Goal: Task Accomplishment & Management: Complete application form

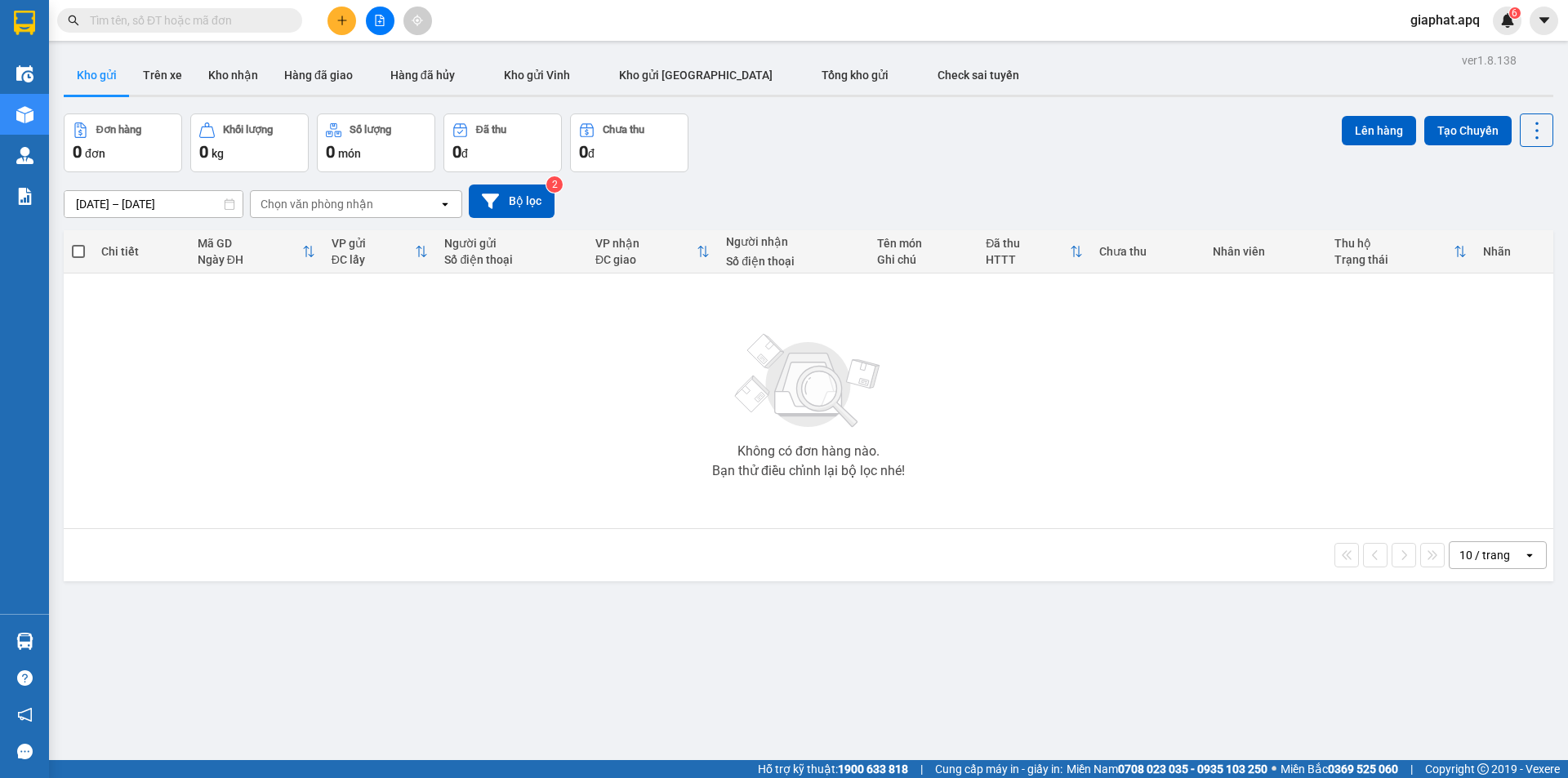
click at [175, 19] on input "text" at bounding box center [186, 20] width 193 height 18
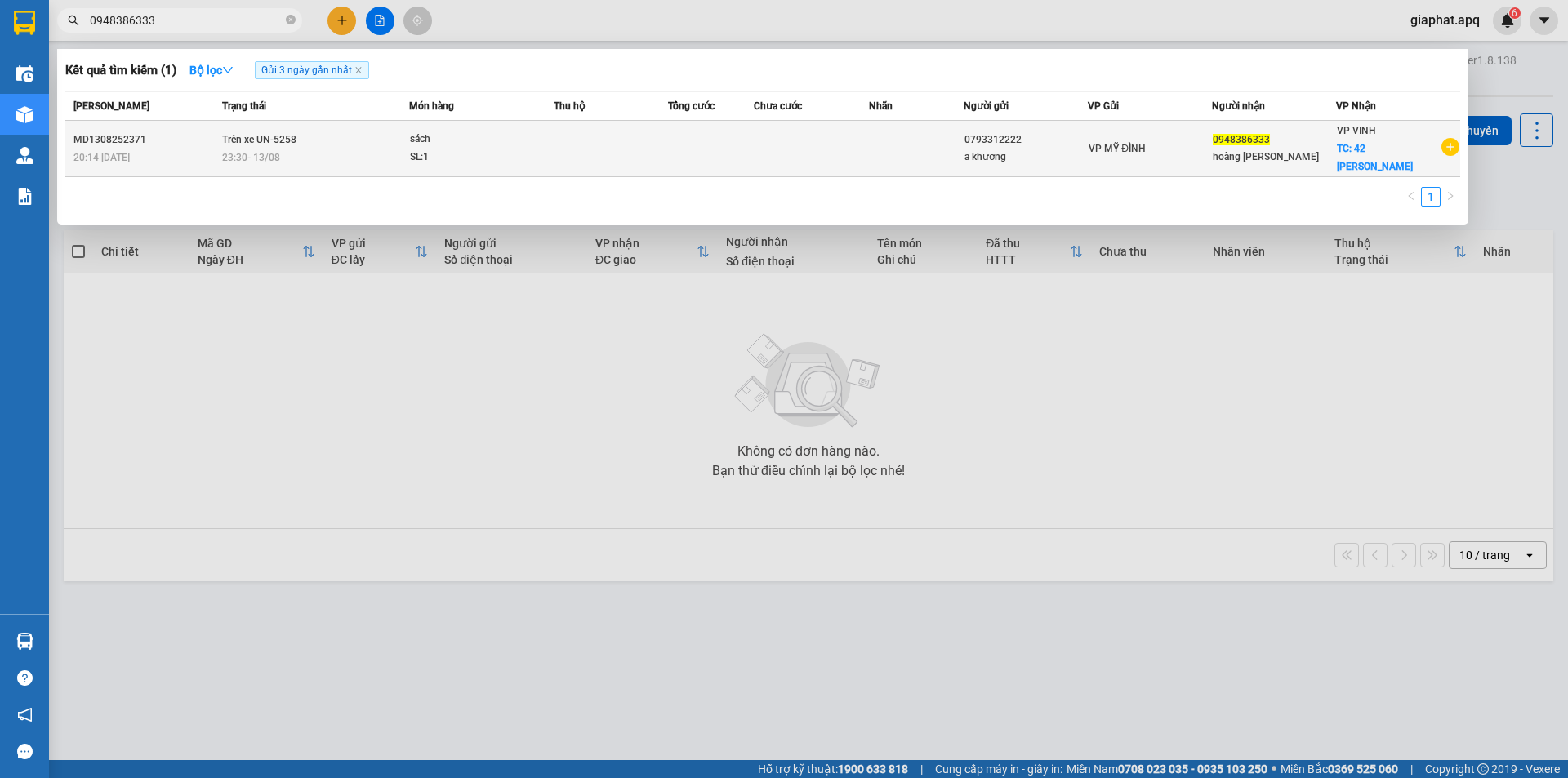
type input "0948386333"
click at [882, 132] on td at bounding box center [916, 149] width 96 height 57
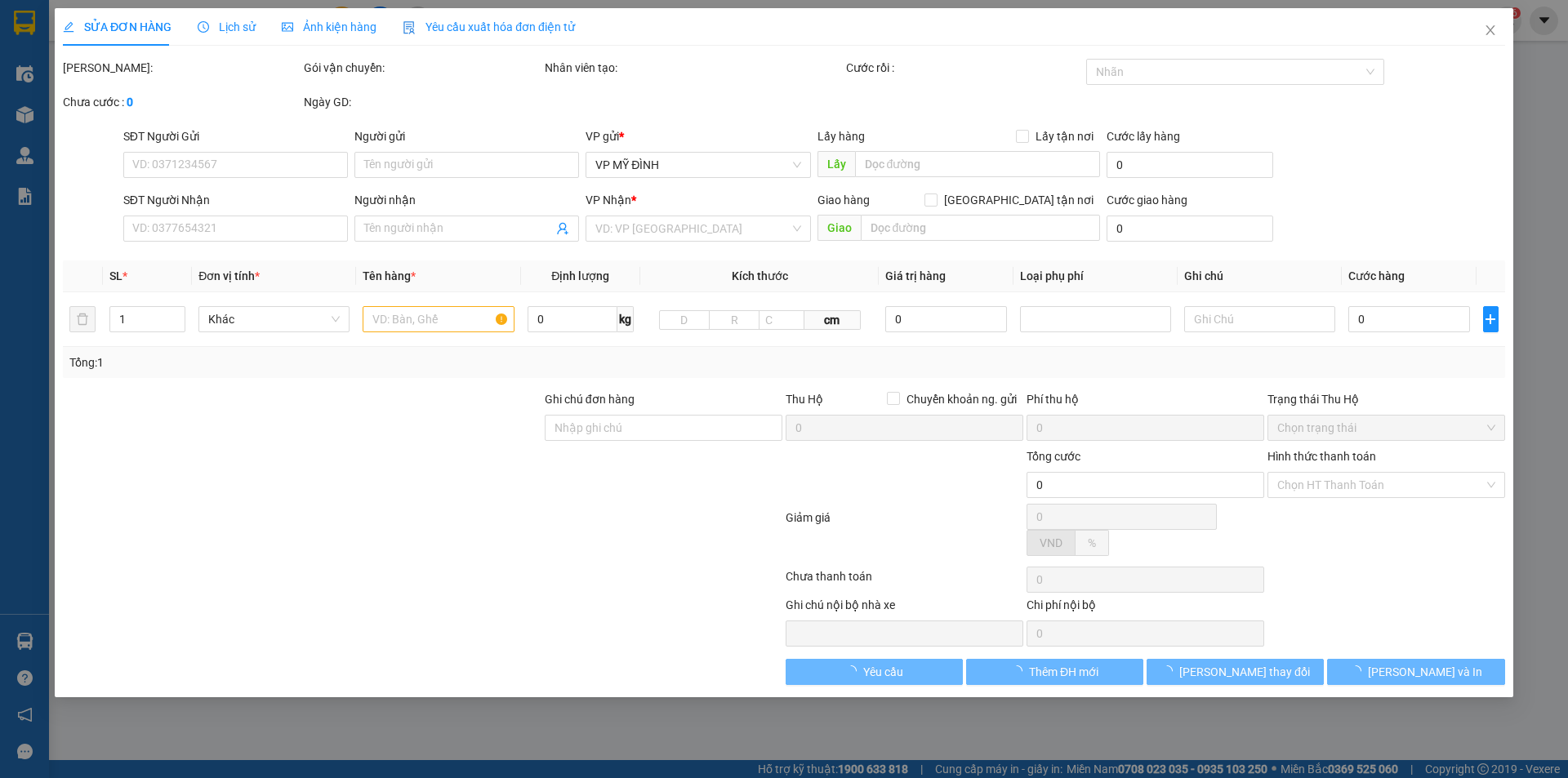
type input "0793312222"
type input "a khương"
type input "0948386333"
type input "hoàng [PERSON_NAME]"
checkbox input "true"
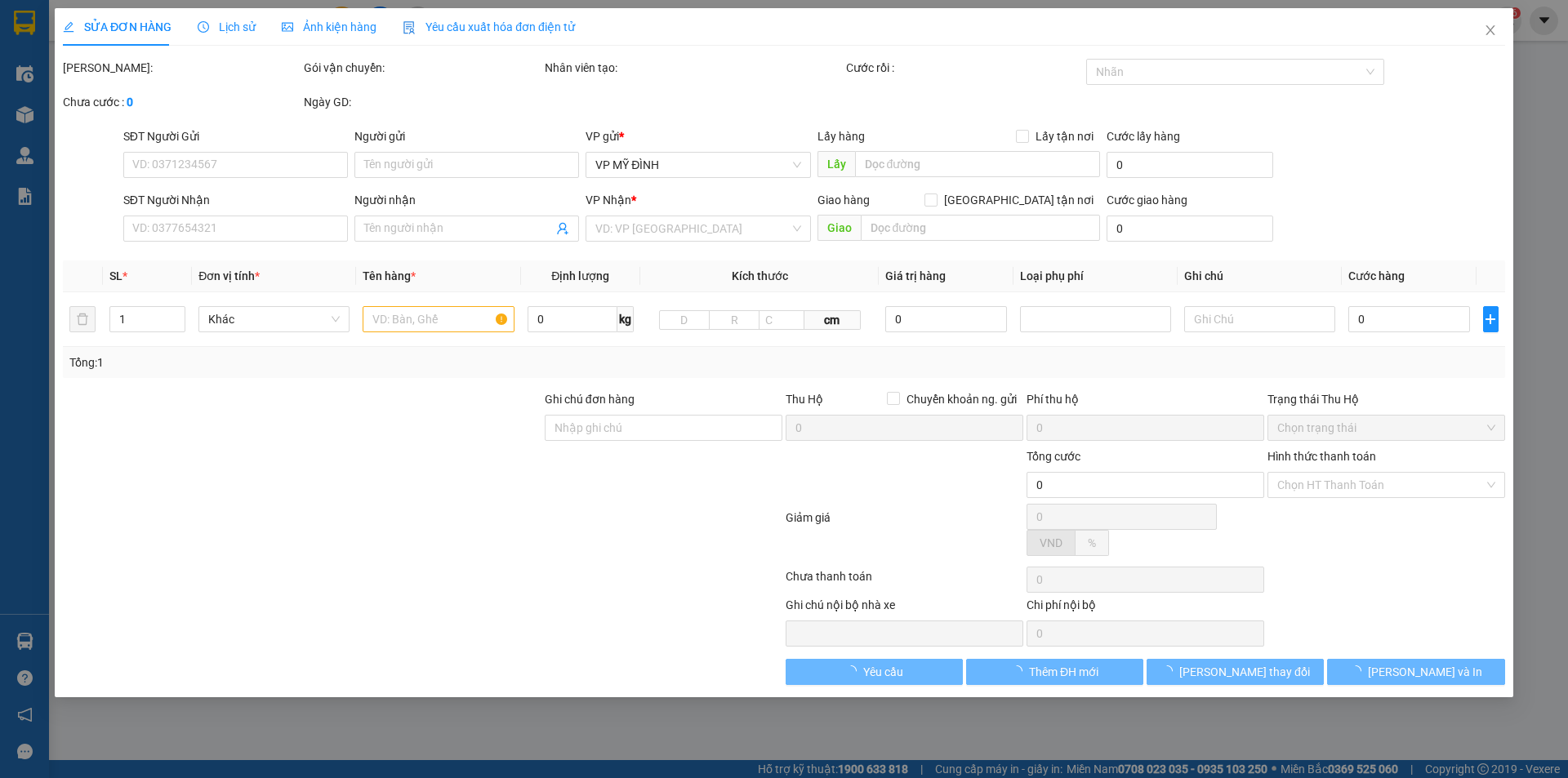
type input "42 [PERSON_NAME]"
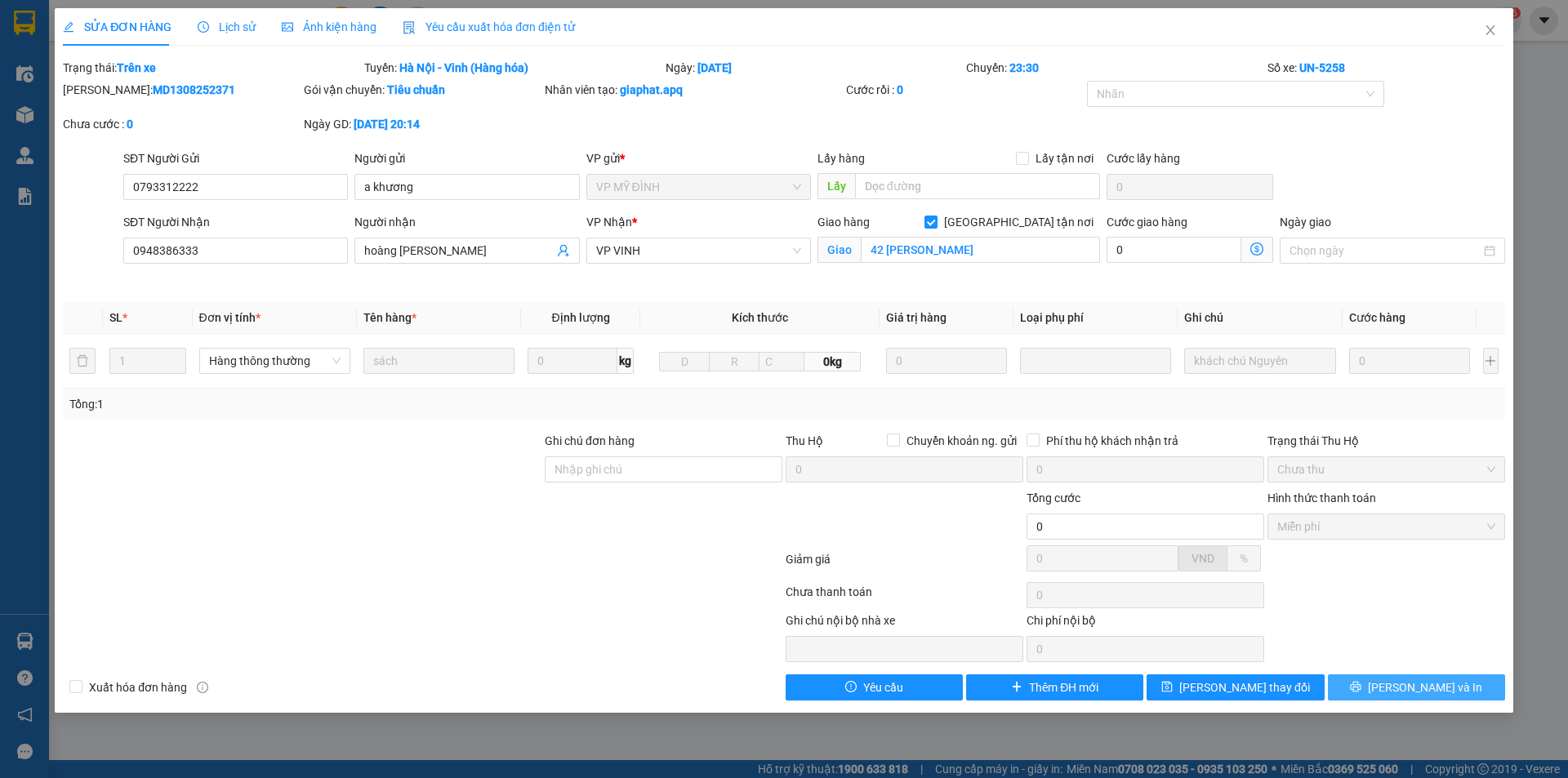
click at [1416, 690] on span "[PERSON_NAME] và In" at bounding box center [1424, 687] width 114 height 18
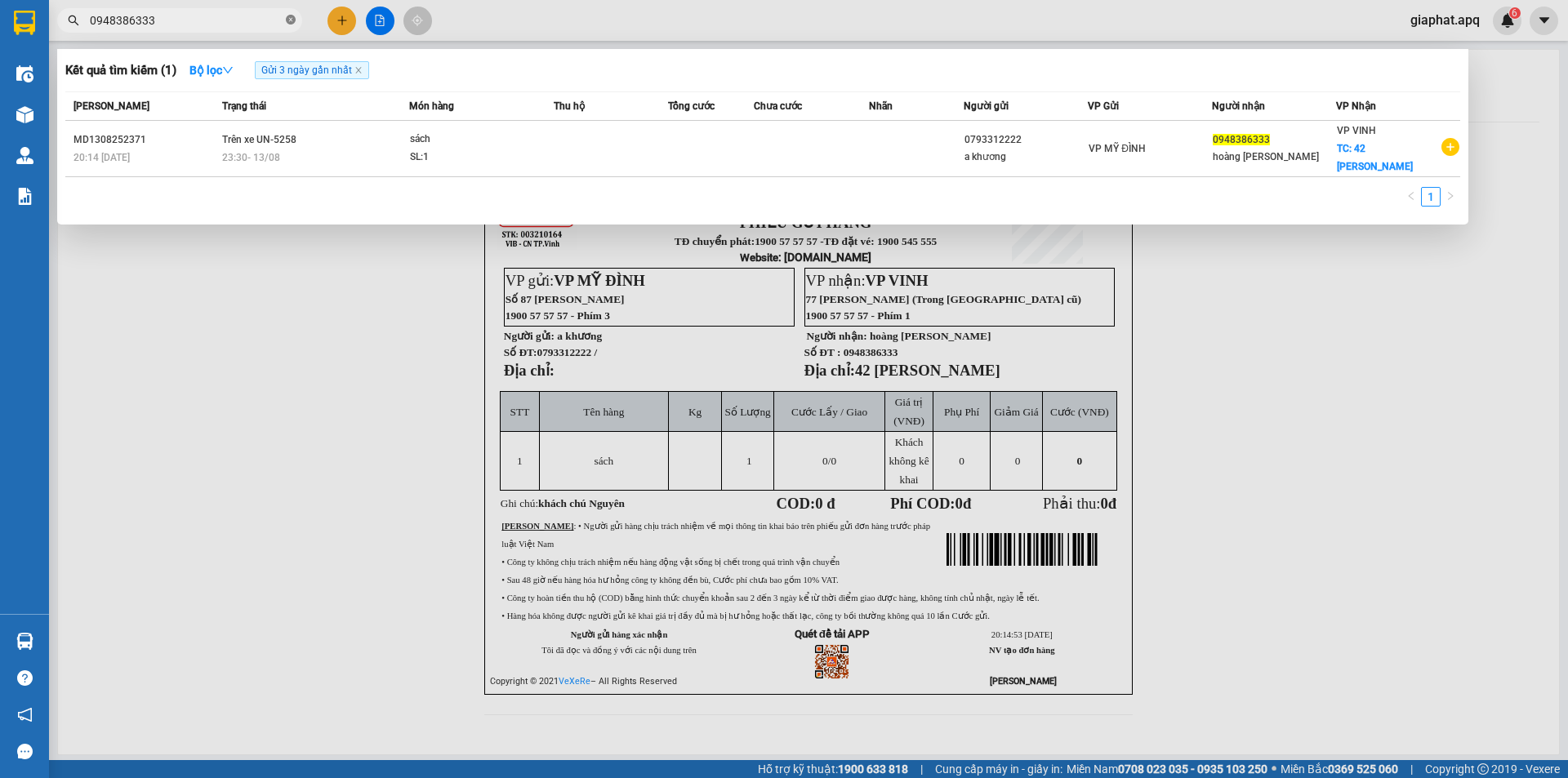
click at [289, 22] on icon "close-circle" at bounding box center [290, 19] width 10 height 10
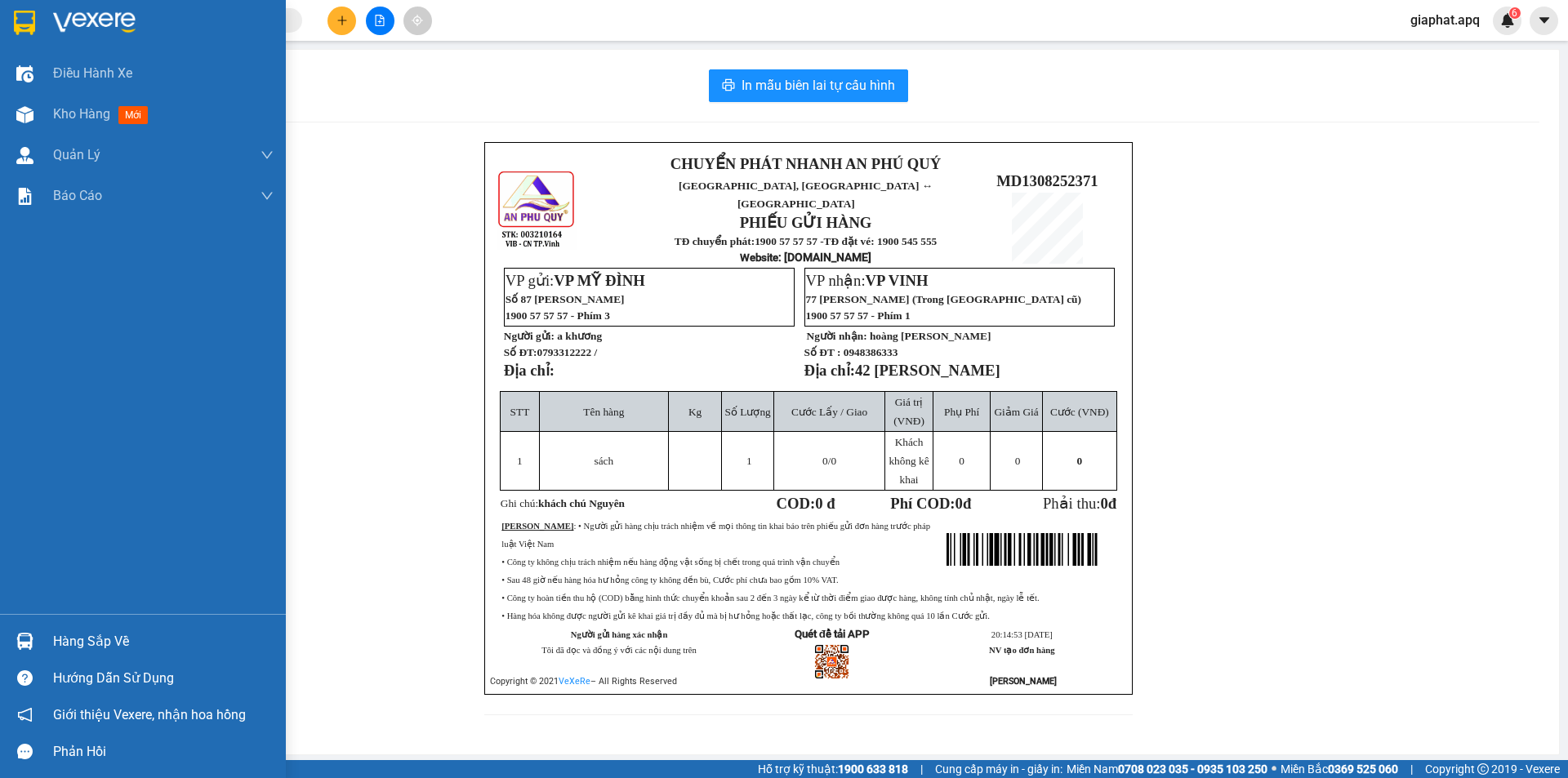
click at [19, 643] on img at bounding box center [25, 641] width 17 height 17
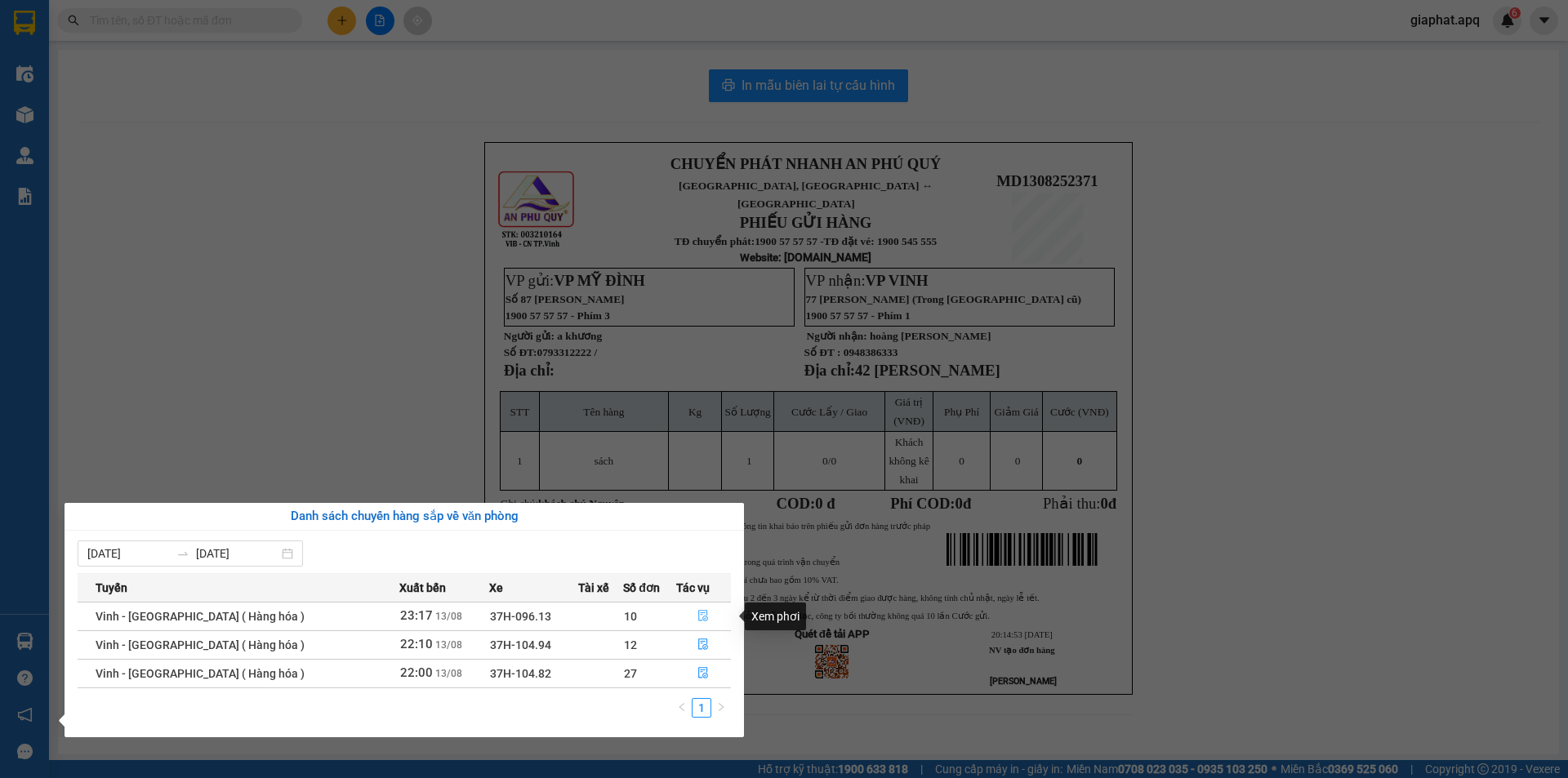
click at [697, 617] on icon "file-done" at bounding box center [702, 615] width 11 height 11
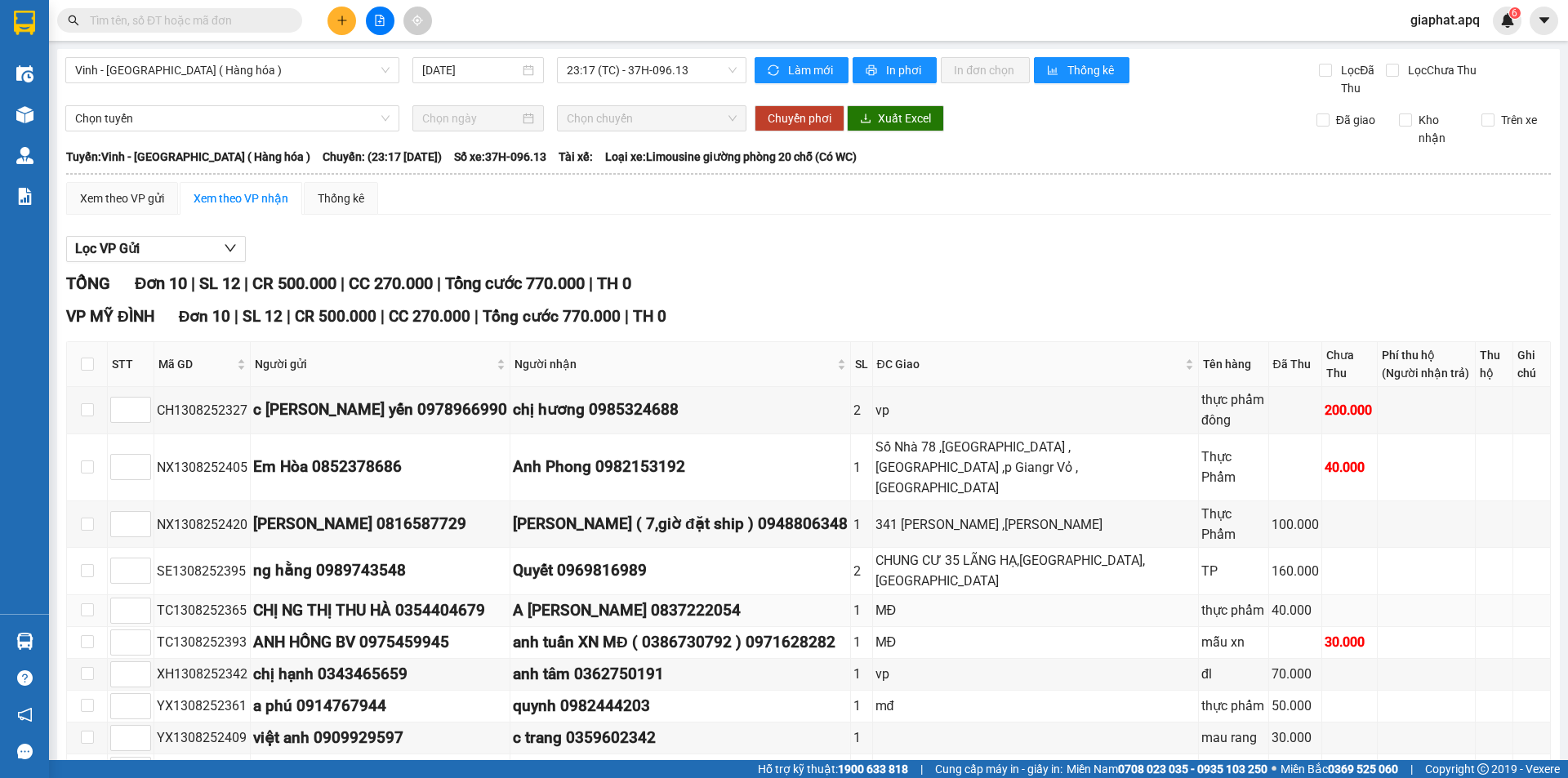
scroll to position [59, 0]
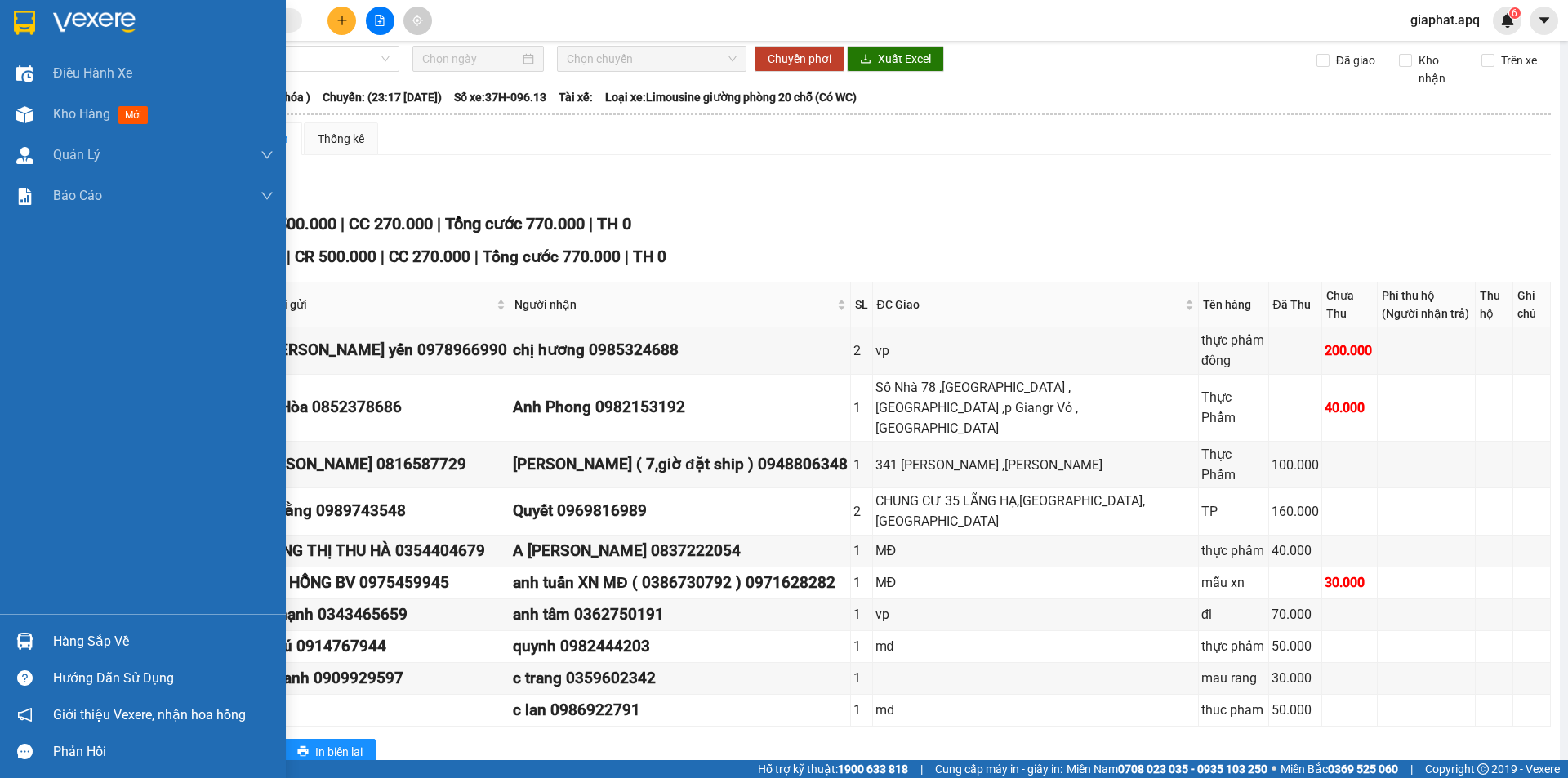
click at [20, 639] on img at bounding box center [25, 641] width 17 height 17
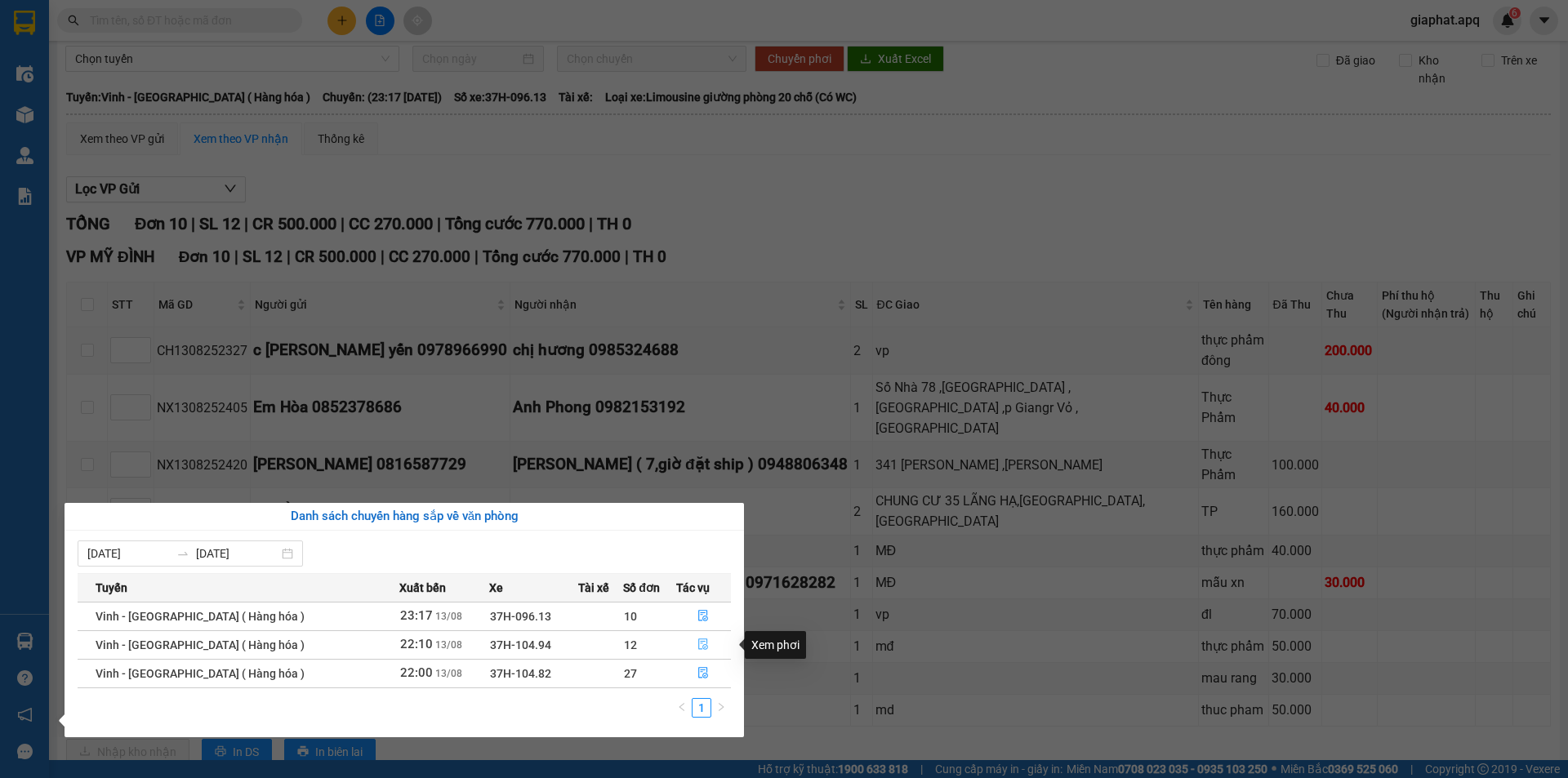
click at [700, 640] on icon "file-done" at bounding box center [702, 644] width 11 height 11
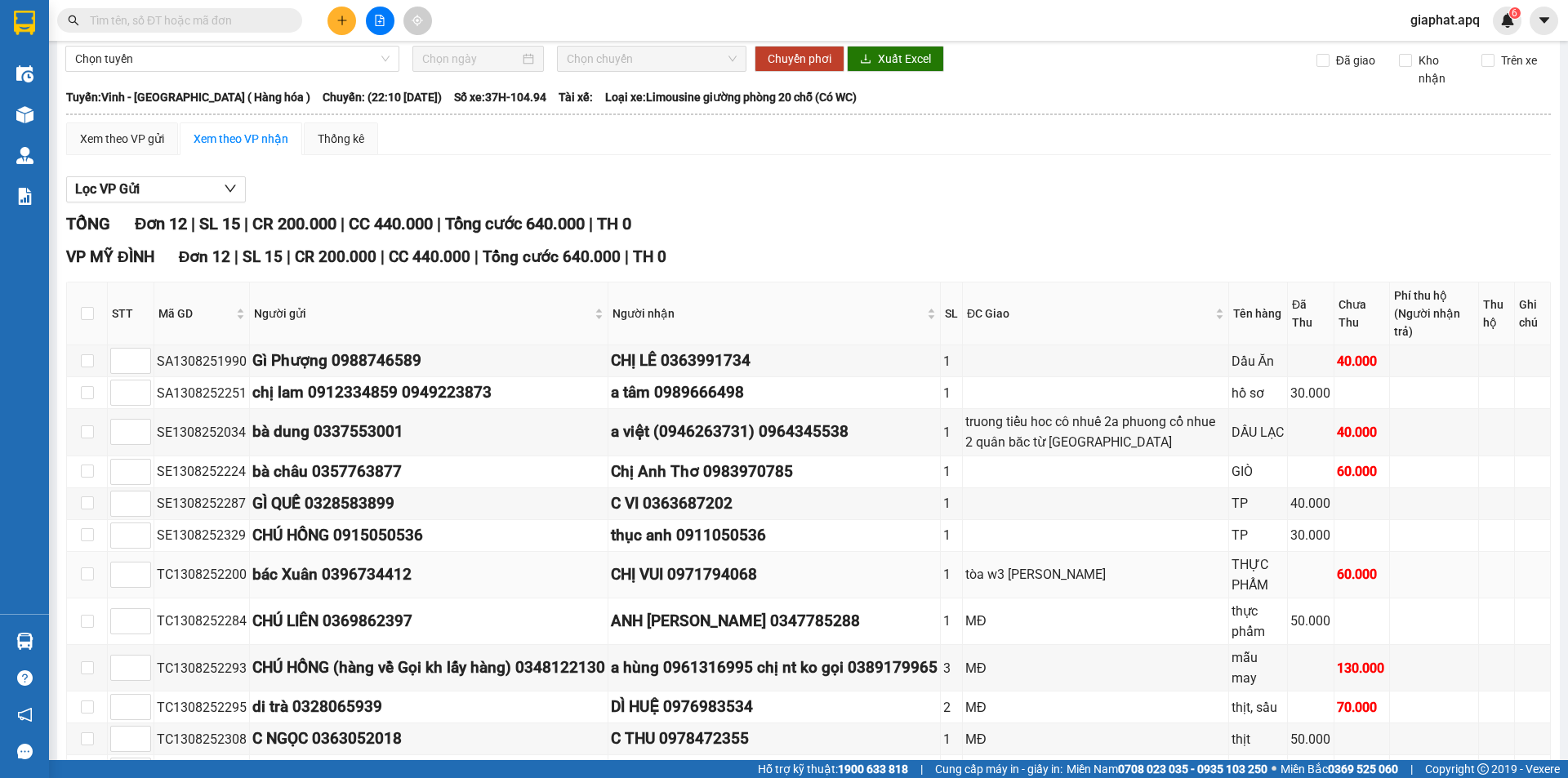
scroll to position [138, 0]
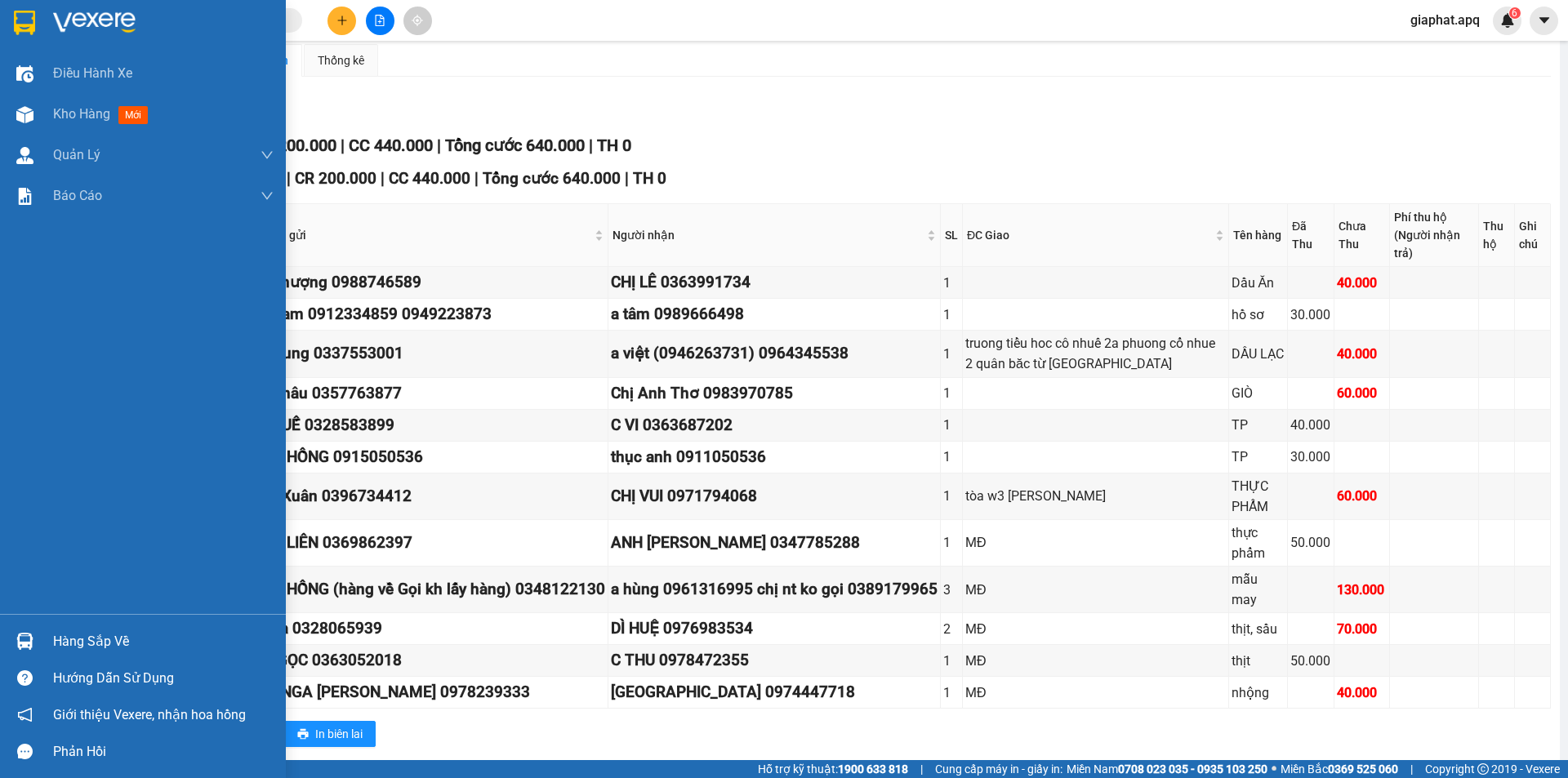
click at [17, 639] on img at bounding box center [25, 641] width 17 height 17
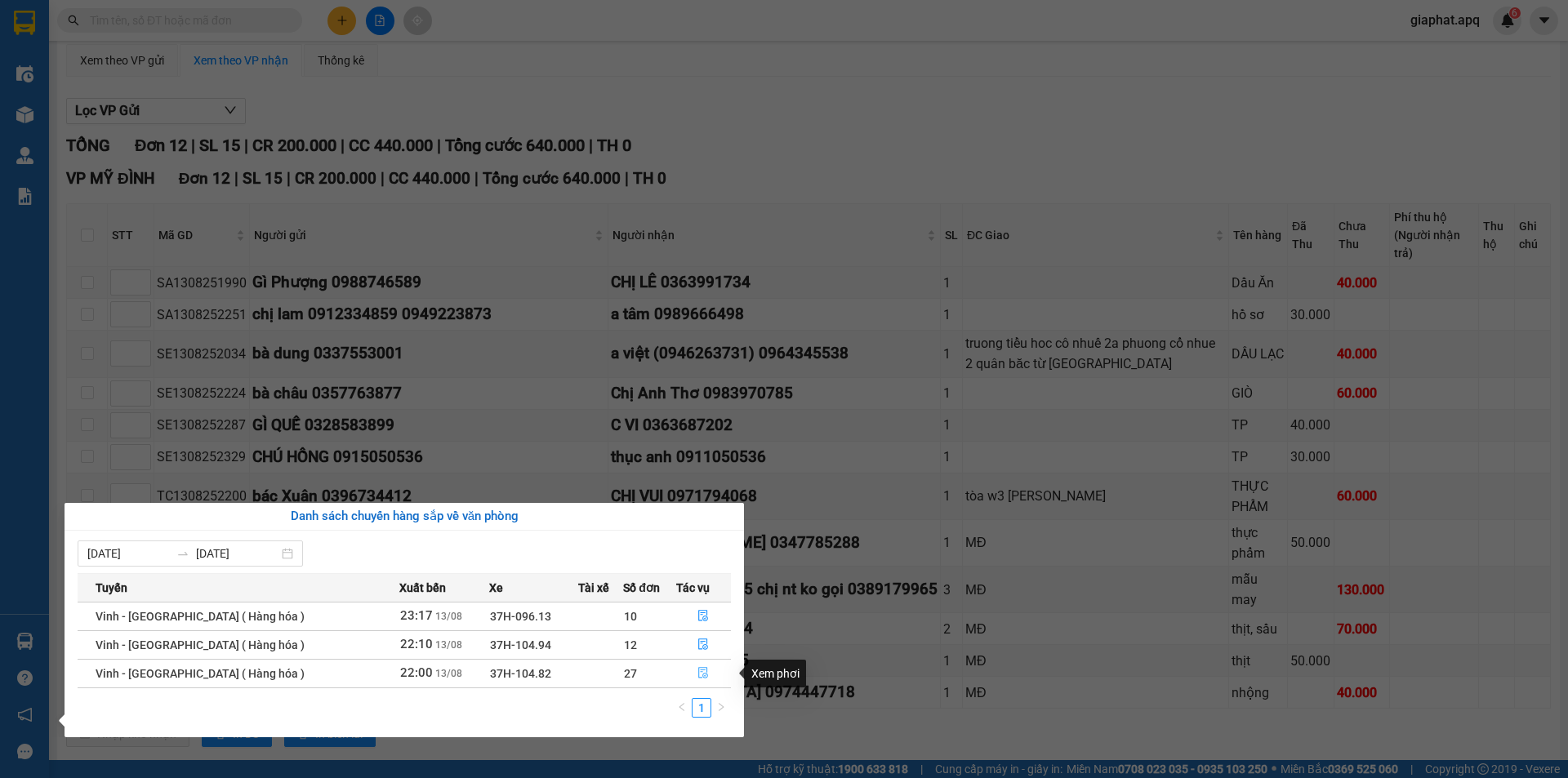
click at [700, 672] on icon "file-done" at bounding box center [702, 673] width 11 height 11
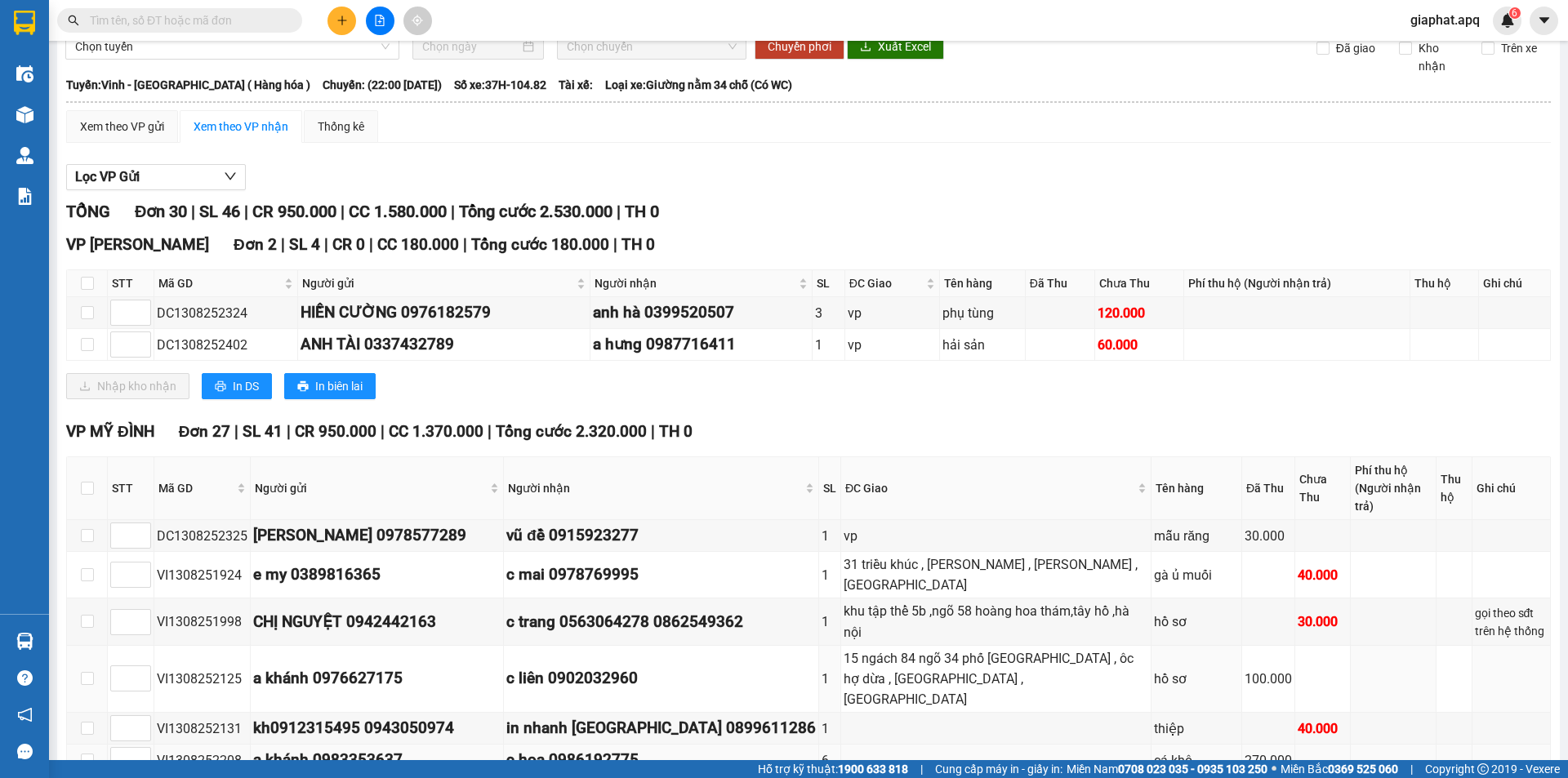
scroll to position [997, 0]
